Goal: Information Seeking & Learning: Learn about a topic

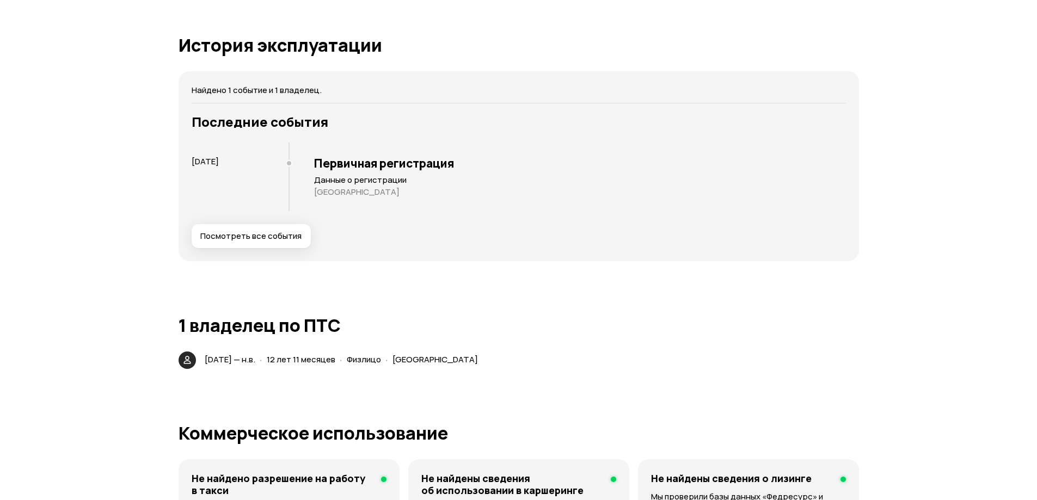
scroll to position [1469, 0]
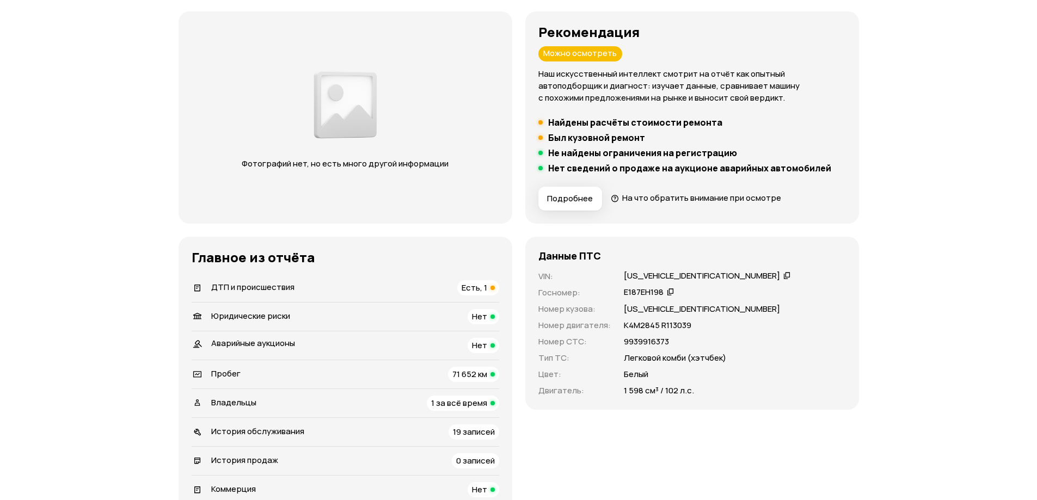
scroll to position [326, 0]
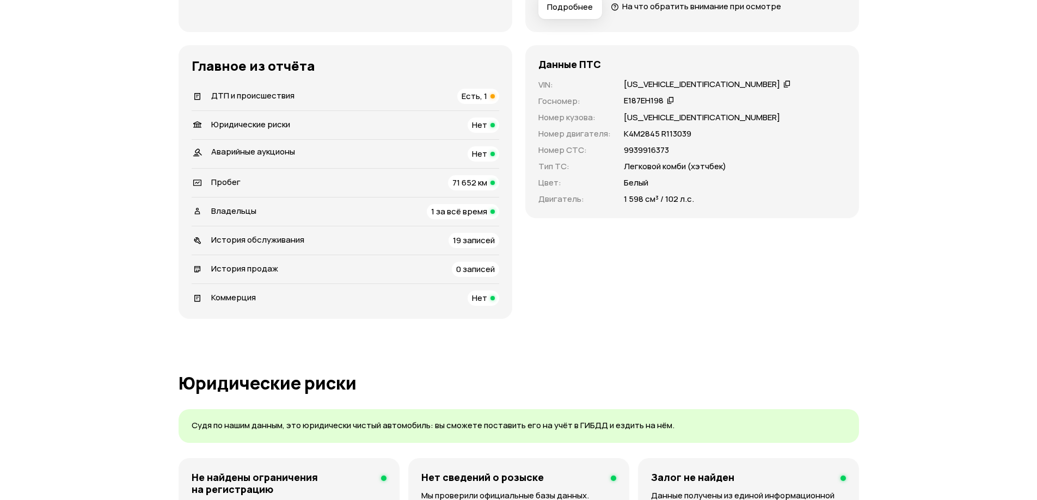
click at [276, 93] on span "ДТП и происшествия" at bounding box center [252, 95] width 83 height 11
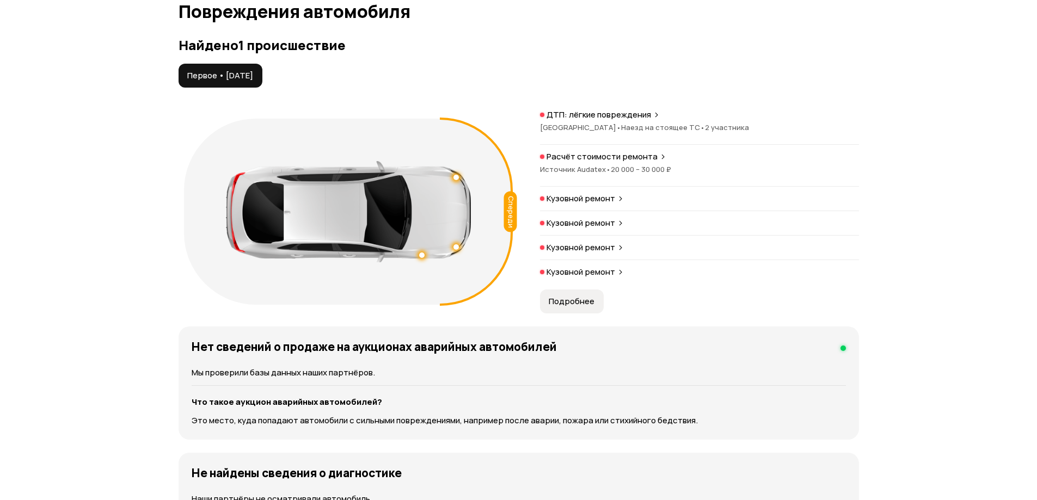
scroll to position [1127, 0]
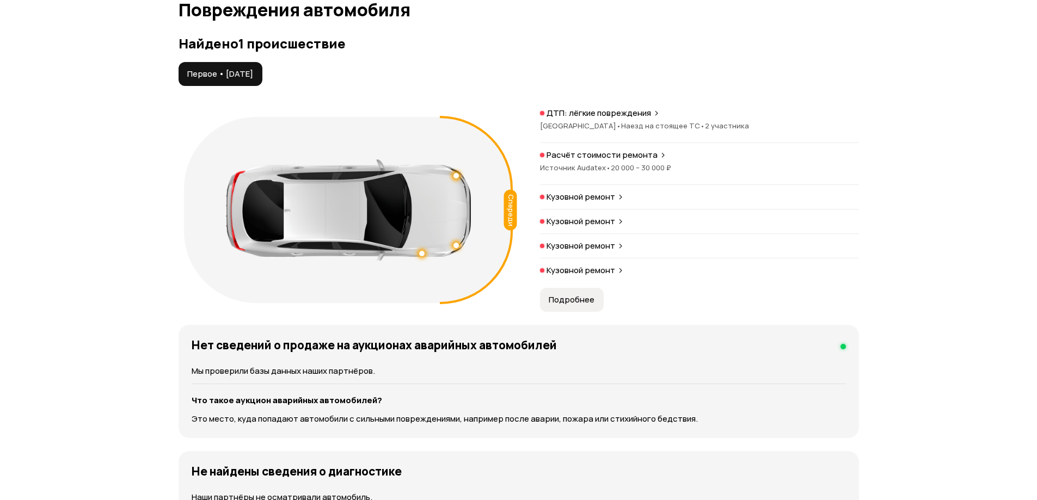
click at [609, 121] on span "Ленинградская область •" at bounding box center [580, 126] width 81 height 10
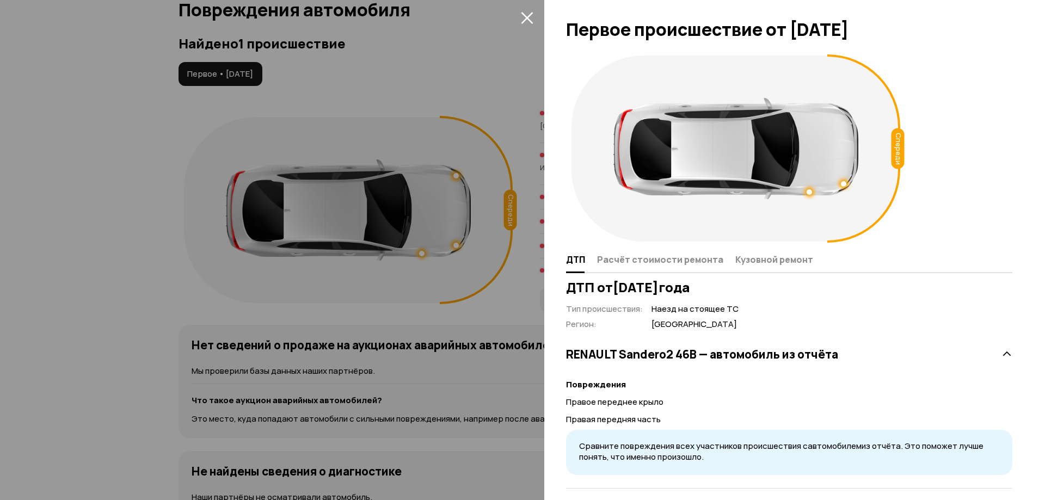
click at [522, 19] on icon "закрыть" at bounding box center [527, 17] width 13 height 13
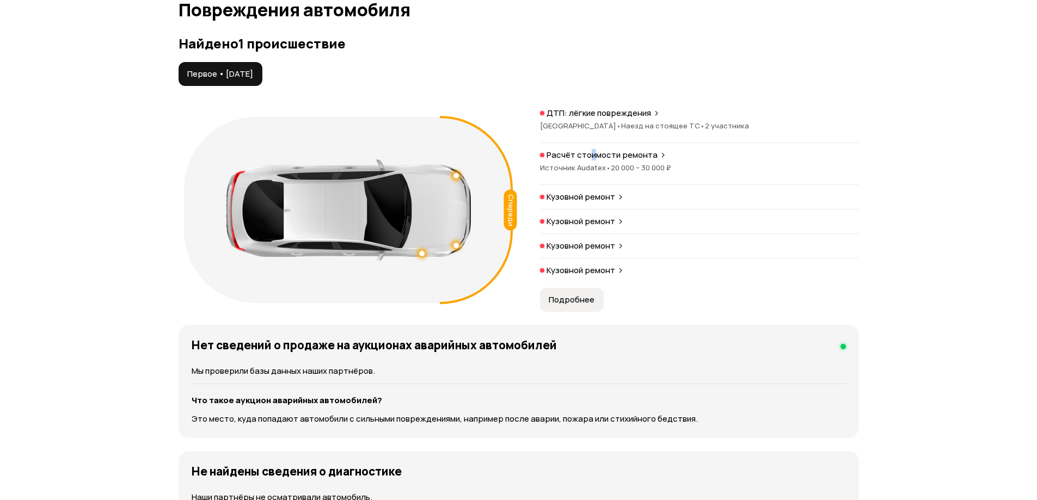
click at [591, 156] on p "Расчёт стоимости ремонта" at bounding box center [601, 155] width 111 height 11
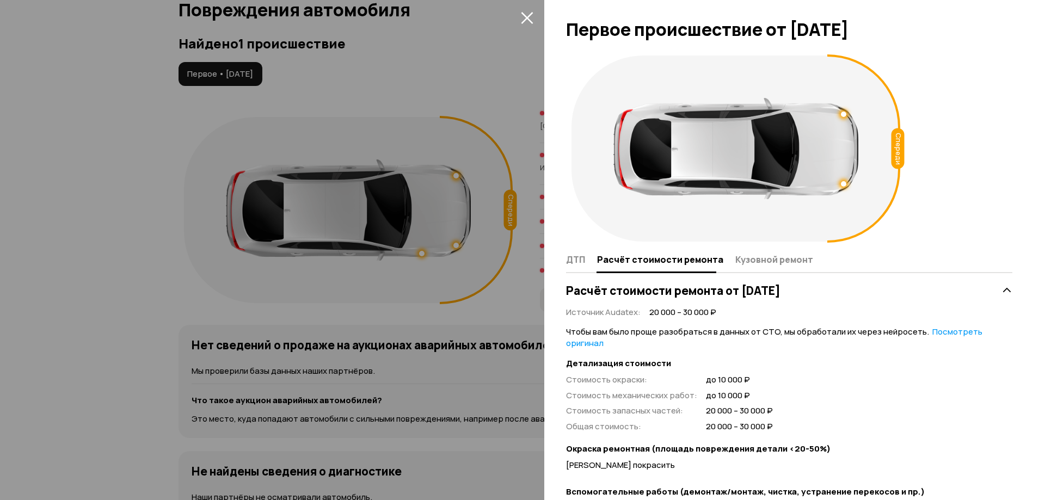
click at [524, 16] on icon "закрыть" at bounding box center [527, 17] width 13 height 13
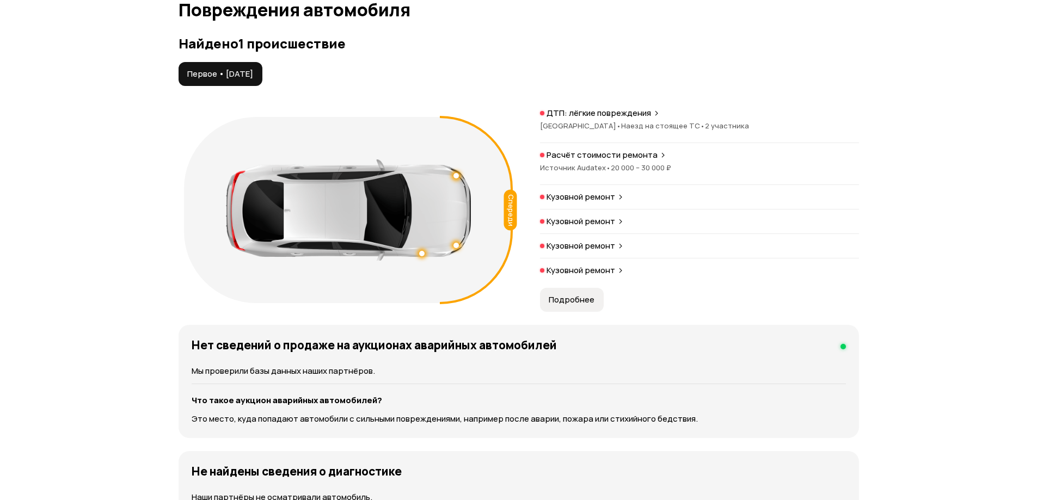
click at [570, 195] on p "Кузовной ремонт" at bounding box center [580, 197] width 69 height 11
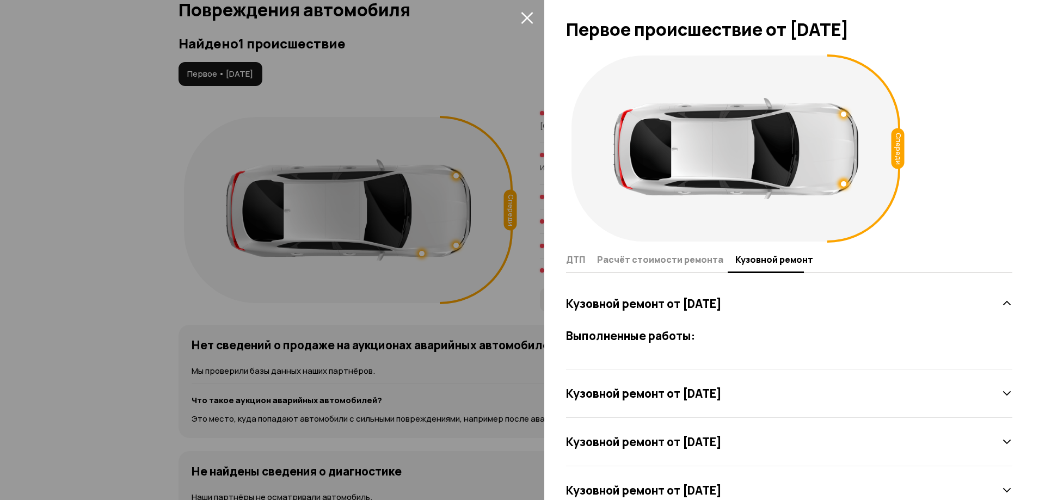
click at [527, 19] on icon "закрыть" at bounding box center [527, 18] width 12 height 12
